Goal: Task Accomplishment & Management: Use online tool/utility

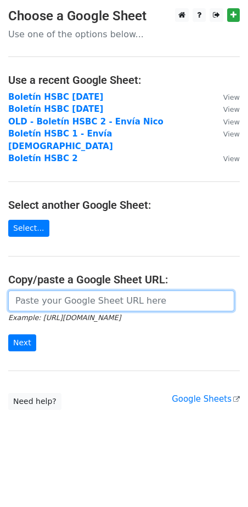
click at [99, 290] on input "url" at bounding box center [121, 300] width 226 height 21
paste input "https://docs.google.com/spreadsheets/d/1LYUFwPdaazdAJ3W93cK7OKlVvamq7pm2x24nBeW…"
type input "https://docs.google.com/spreadsheets/d/1LYUFwPdaazdAJ3W93cK7OKlVvamq7pm2x24nBeW…"
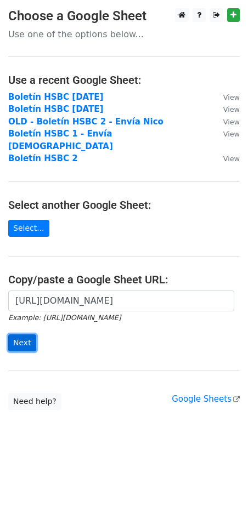
click at [15, 334] on input "Next" at bounding box center [22, 342] width 28 height 17
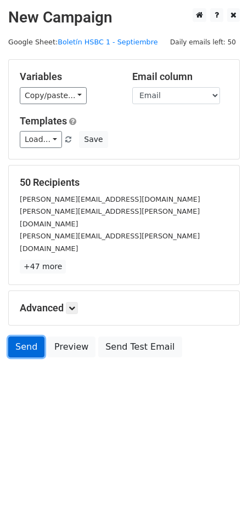
click at [30, 336] on link "Send" at bounding box center [26, 346] width 36 height 21
